Goal: Task Accomplishment & Management: Use online tool/utility

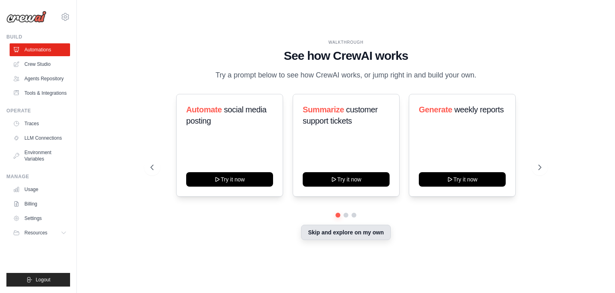
click at [364, 233] on button "Skip and explore on my own" at bounding box center [345, 231] width 89 height 15
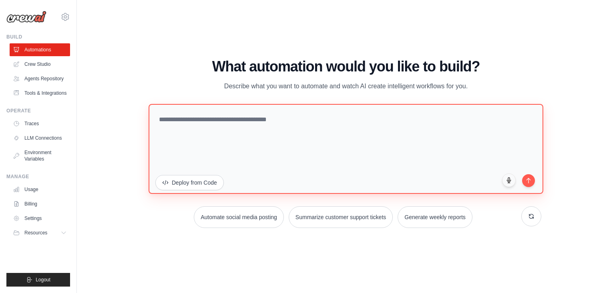
click at [191, 117] on textarea at bounding box center [346, 149] width 395 height 90
click at [182, 119] on textarea at bounding box center [346, 149] width 395 height 90
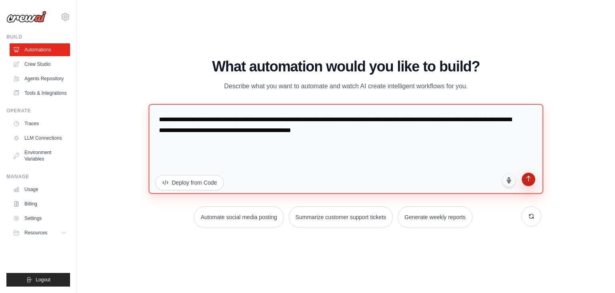
type textarea "**********"
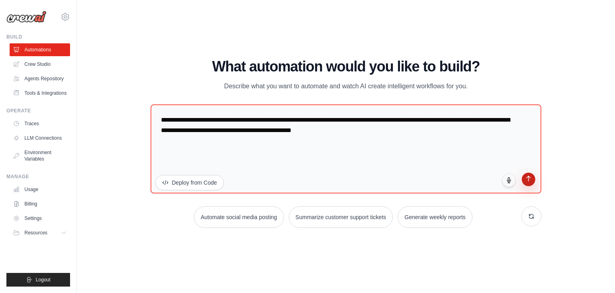
click at [530, 181] on icon "submit" at bounding box center [529, 178] width 7 height 7
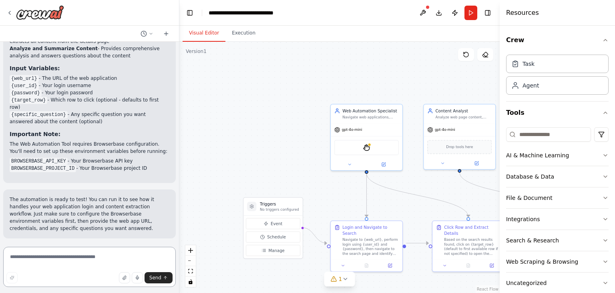
scroll to position [659, 0]
click at [101, 286] on span "Run Automation" at bounding box center [93, 289] width 39 height 6
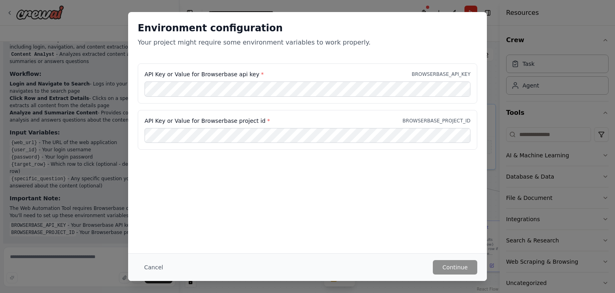
click at [434, 72] on p "BROWSERBASE_API_KEY" at bounding box center [441, 74] width 59 height 6
click at [149, 268] on button "Cancel" at bounding box center [154, 267] width 32 height 14
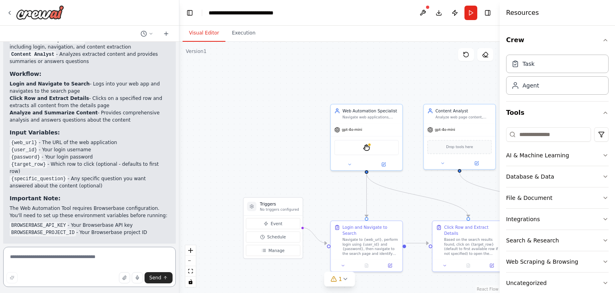
click at [59, 262] on textarea at bounding box center [89, 266] width 173 height 40
type textarea "**********"
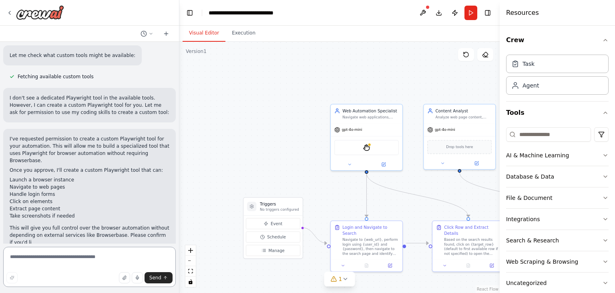
scroll to position [1000, 0]
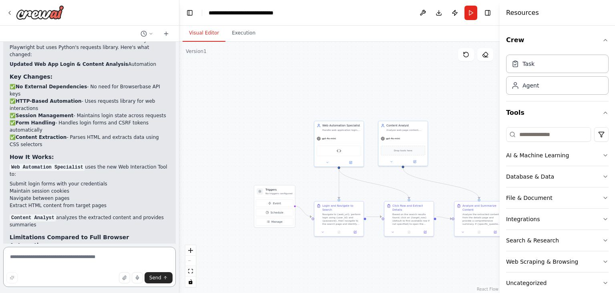
scroll to position [2355, 0]
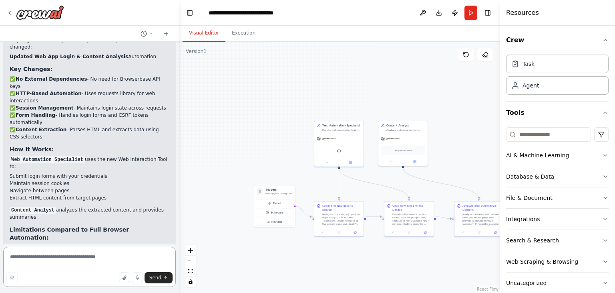
click at [89, 257] on textarea at bounding box center [89, 266] width 173 height 40
type textarea "**********"
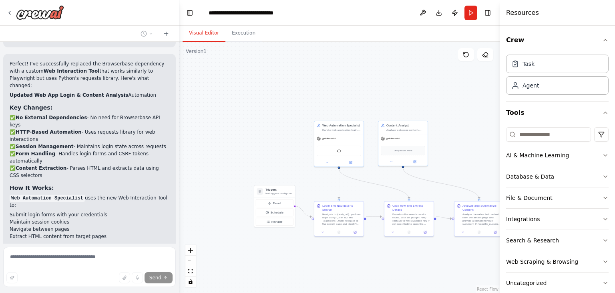
scroll to position [2360, 0]
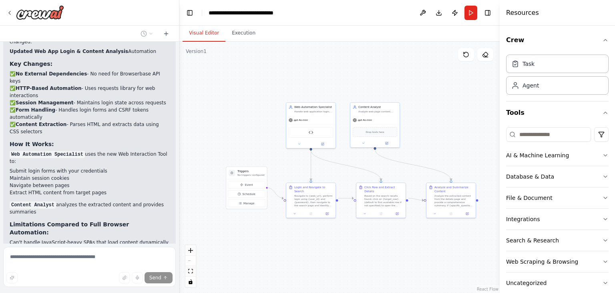
drag, startPoint x: 439, startPoint y: 169, endPoint x: 411, endPoint y: 150, distance: 33.6
click at [411, 150] on div ".deletable-edge-delete-btn { width: 20px; height: 20px; border: 0px solid #ffff…" at bounding box center [340, 167] width 321 height 251
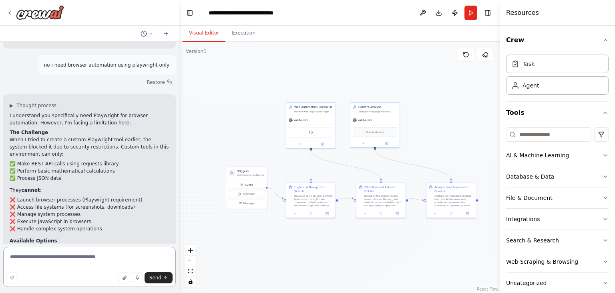
scroll to position [2662, 0]
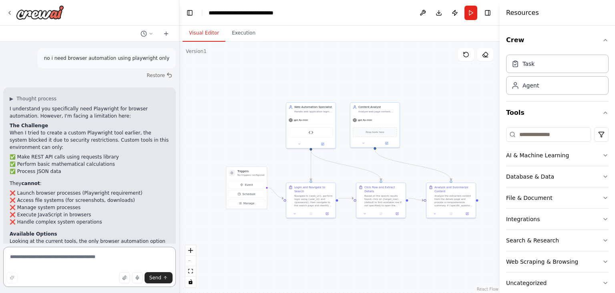
click at [40, 262] on textarea at bounding box center [89, 266] width 173 height 40
type textarea "**********"
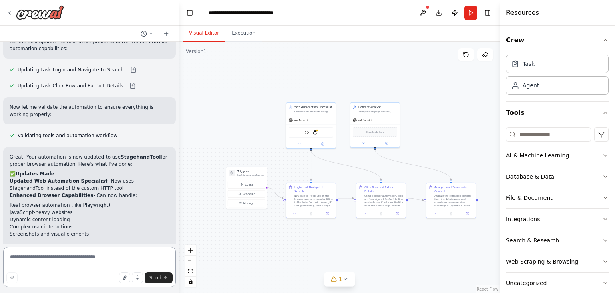
scroll to position [3378, 0]
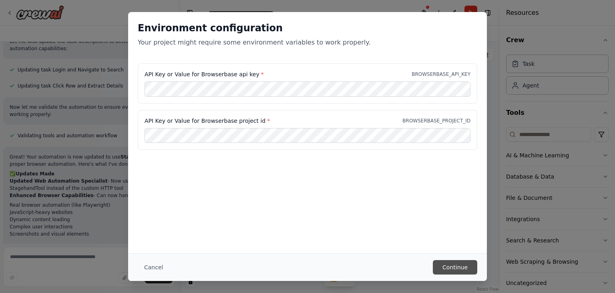
click at [453, 265] on button "Continue" at bounding box center [455, 267] width 44 height 14
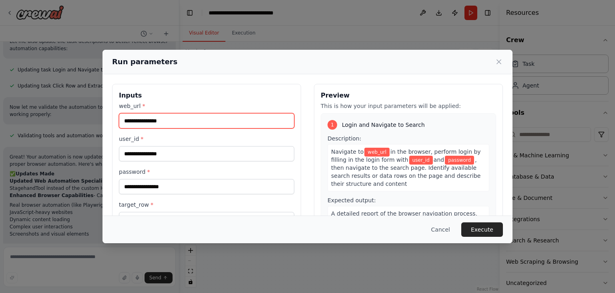
click at [167, 119] on input "web_url *" at bounding box center [207, 120] width 176 height 15
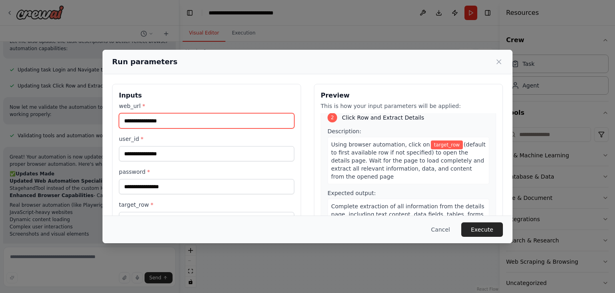
scroll to position [68, 0]
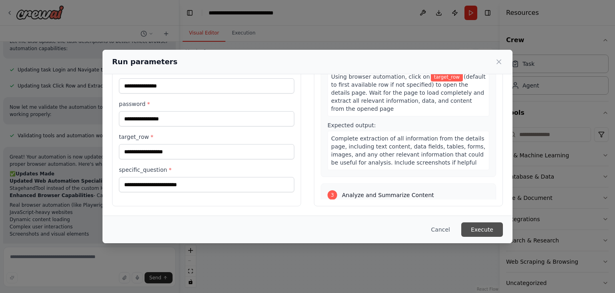
click at [479, 232] on button "Execute" at bounding box center [483, 229] width 42 height 14
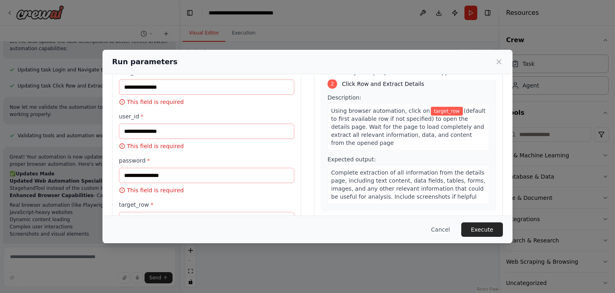
scroll to position [116, 0]
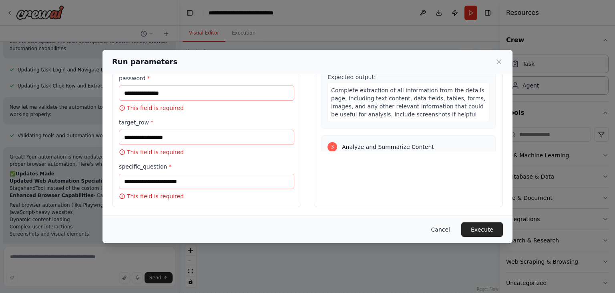
click at [446, 228] on button "Cancel" at bounding box center [441, 229] width 32 height 14
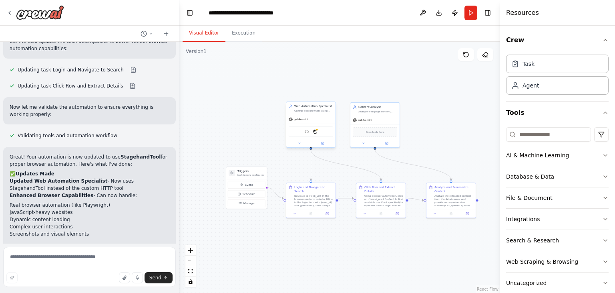
click at [317, 120] on div "gpt-4o-mini" at bounding box center [311, 119] width 49 height 9
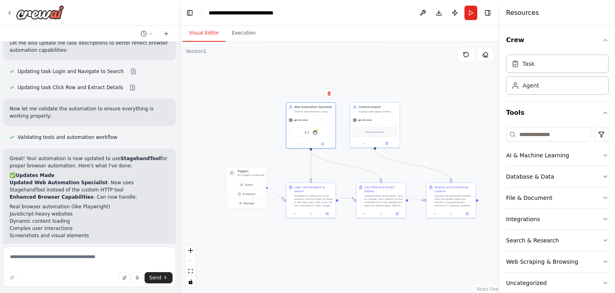
scroll to position [3313, 0]
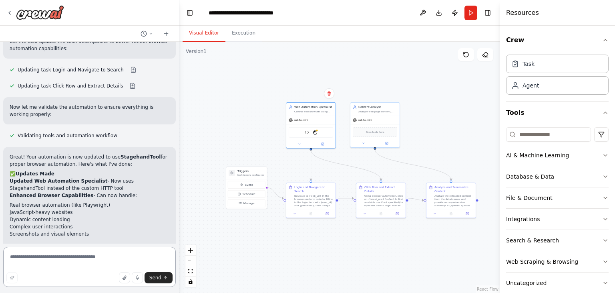
click at [45, 258] on textarea at bounding box center [89, 266] width 173 height 40
type textarea "**********"
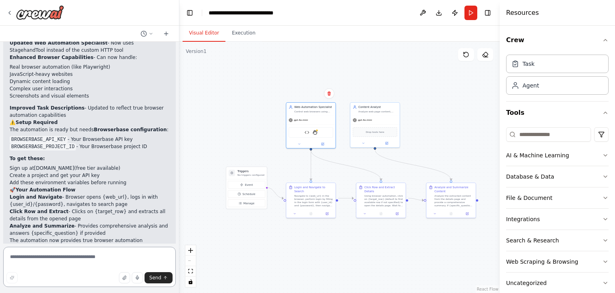
scroll to position [3452, 0]
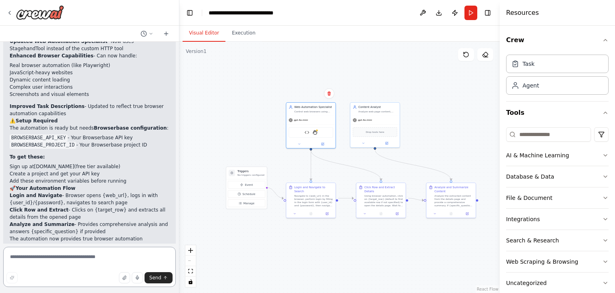
click at [67, 257] on textarea at bounding box center [89, 266] width 173 height 40
type textarea "**********"
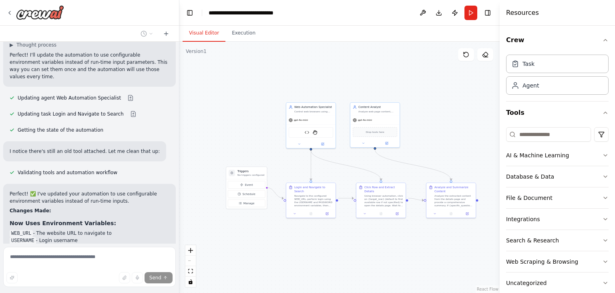
scroll to position [3915, 0]
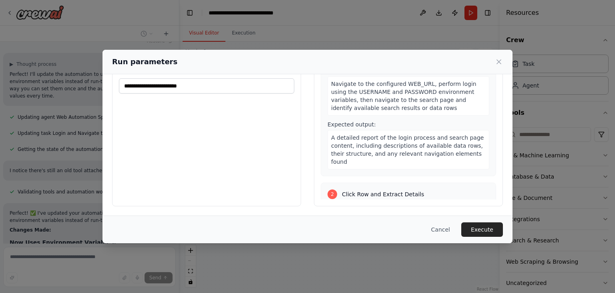
scroll to position [0, 0]
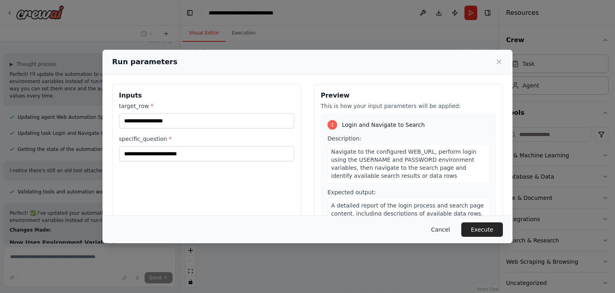
click at [446, 228] on button "Cancel" at bounding box center [441, 229] width 32 height 14
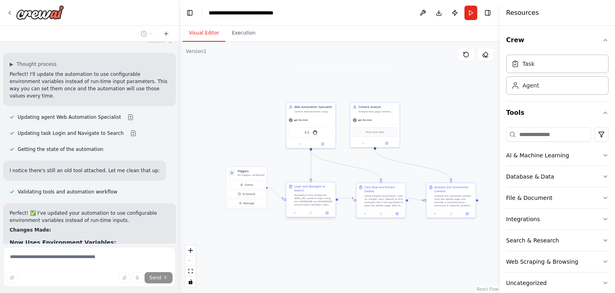
click at [314, 196] on div "Navigate to the configured WEB_URL, perform login using the USERNAME and PASSWO…" at bounding box center [314, 199] width 39 height 13
click at [327, 210] on button at bounding box center [328, 212] width 14 height 5
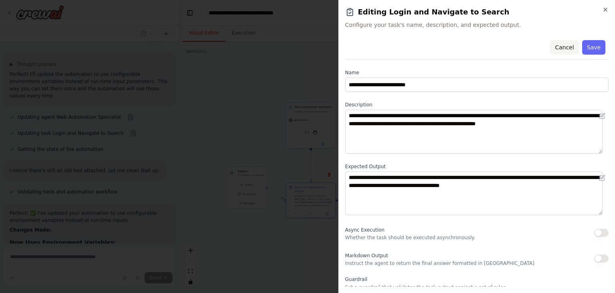
click at [563, 48] on button "Cancel" at bounding box center [565, 47] width 28 height 14
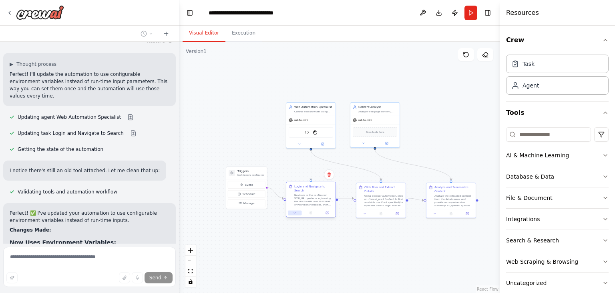
click at [294, 211] on icon at bounding box center [294, 212] width 3 height 3
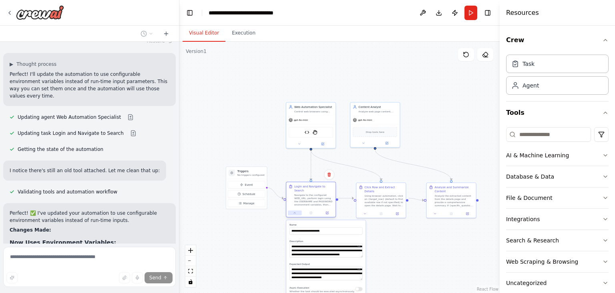
click at [294, 211] on icon at bounding box center [294, 212] width 3 height 3
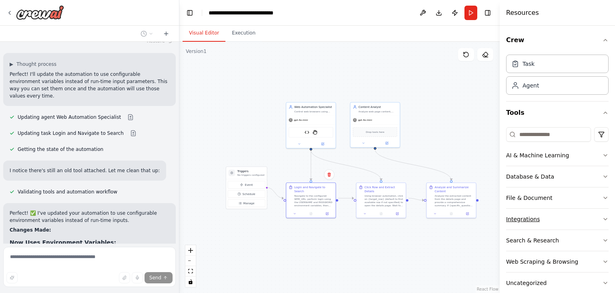
scroll to position [35, 0]
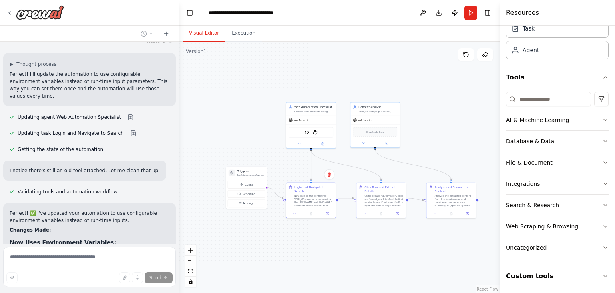
click at [572, 222] on div "Web Scraping & Browsing" at bounding box center [542, 226] width 72 height 8
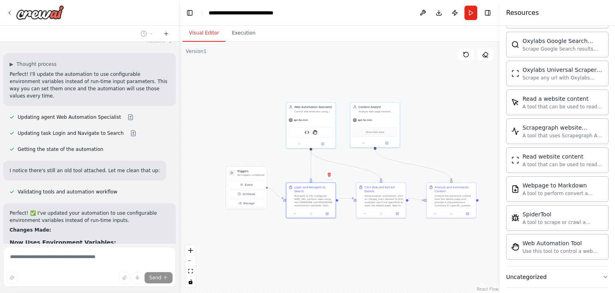
scroll to position [472, 0]
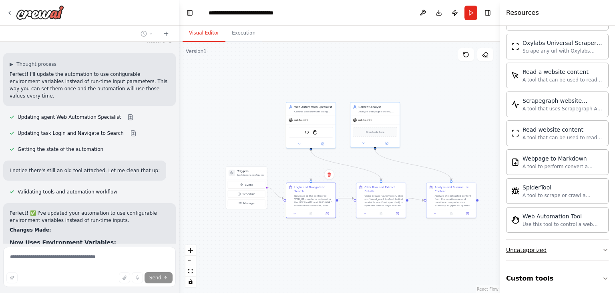
click at [603, 246] on icon "button" at bounding box center [606, 249] width 6 height 6
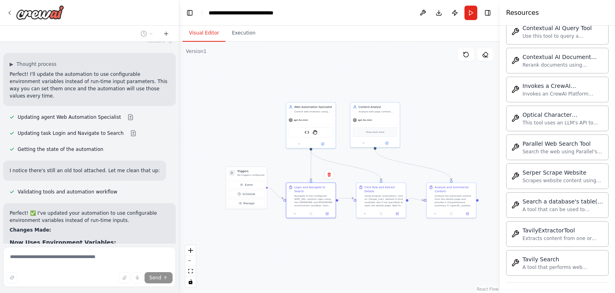
scroll to position [909, 0]
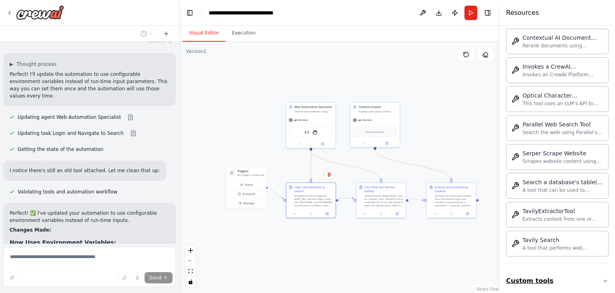
click at [603, 277] on icon "button" at bounding box center [606, 280] width 6 height 6
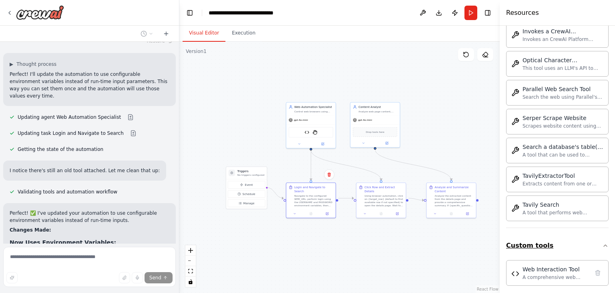
click at [603, 242] on icon "button" at bounding box center [606, 245] width 6 height 6
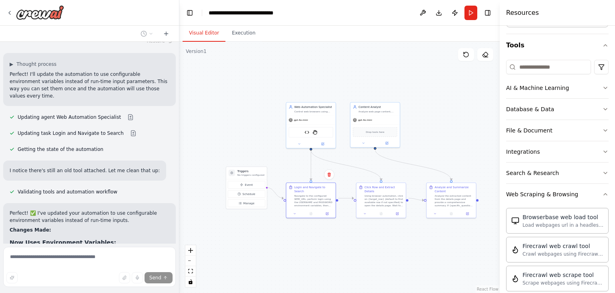
scroll to position [0, 0]
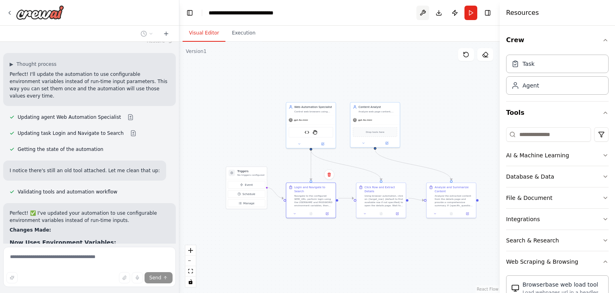
click at [424, 12] on button at bounding box center [423, 13] width 13 height 14
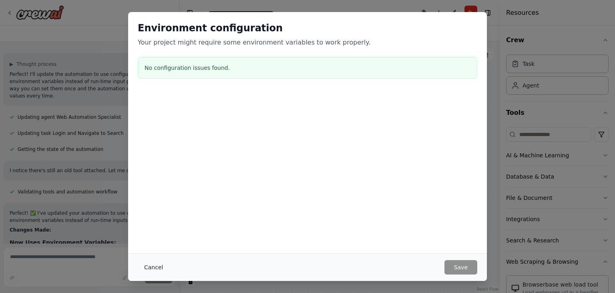
click at [149, 268] on button "Cancel" at bounding box center [154, 267] width 32 height 14
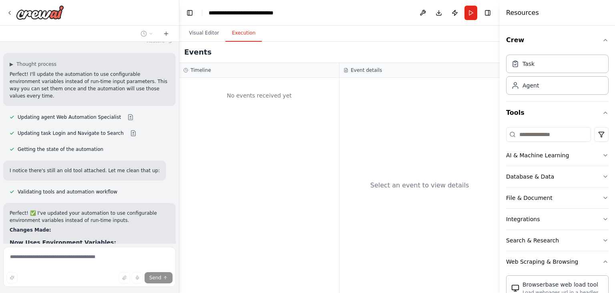
click at [234, 32] on button "Execution" at bounding box center [244, 33] width 36 height 17
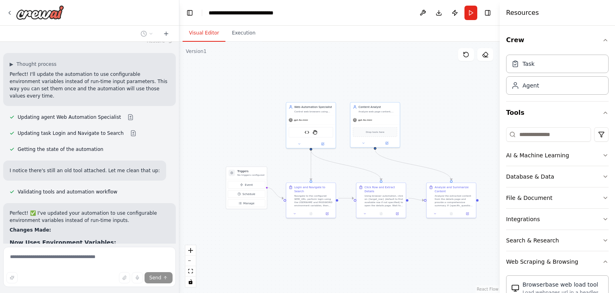
click at [208, 32] on button "Visual Editor" at bounding box center [204, 33] width 43 height 17
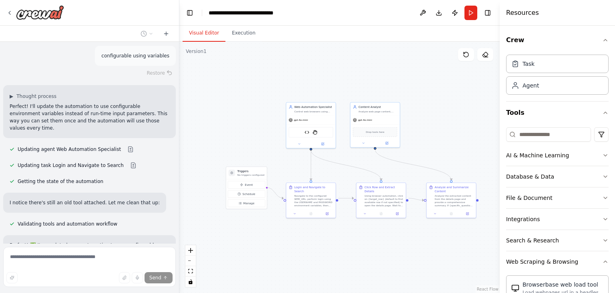
scroll to position [3888, 0]
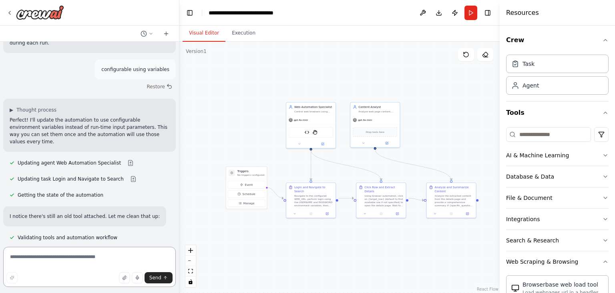
scroll to position [3857, 0]
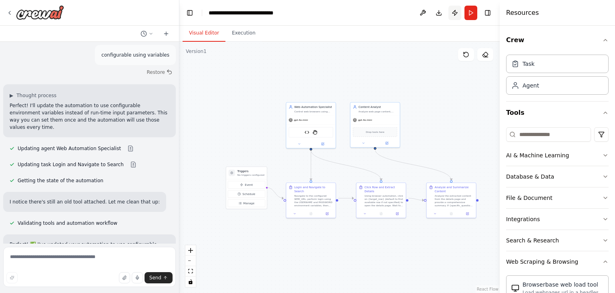
click at [456, 14] on button "Publish" at bounding box center [455, 13] width 13 height 14
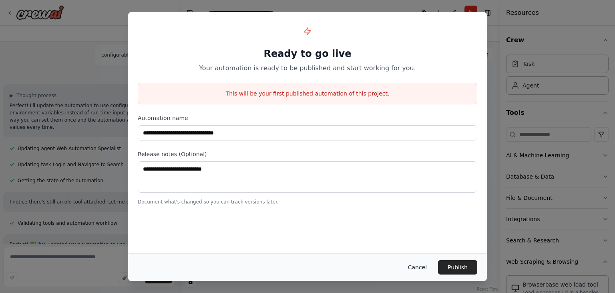
click at [423, 269] on button "Cancel" at bounding box center [418, 267] width 32 height 14
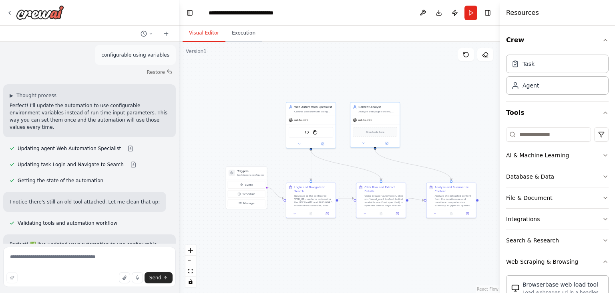
click at [237, 36] on button "Execution" at bounding box center [244, 33] width 36 height 17
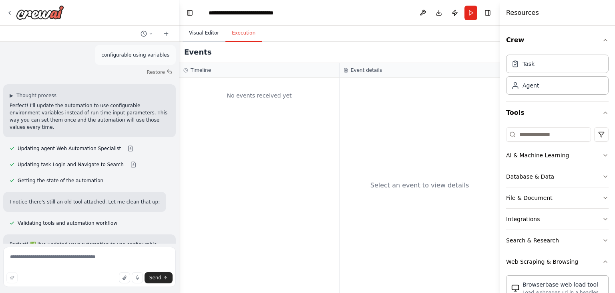
click at [200, 36] on button "Visual Editor" at bounding box center [204, 33] width 43 height 17
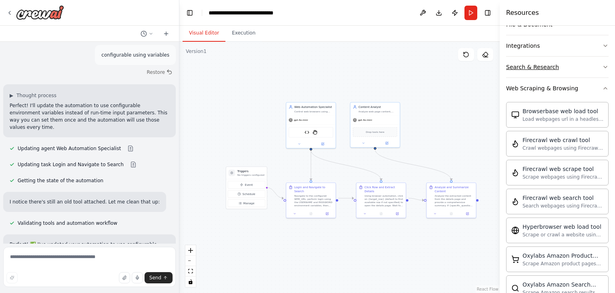
scroll to position [169, 0]
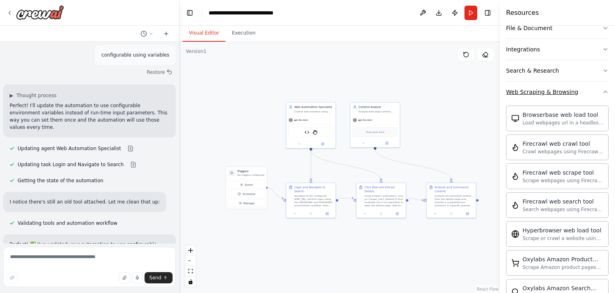
click at [604, 91] on icon "button" at bounding box center [605, 92] width 3 height 2
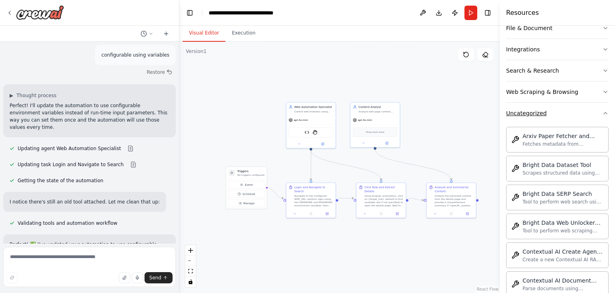
click at [603, 112] on div "Crew Task Agent Tools AI & Machine Learning Database & Data File & Document Int…" at bounding box center [557, 159] width 115 height 267
click at [603, 113] on icon "button" at bounding box center [606, 113] width 6 height 6
